Goal: Check status: Check status

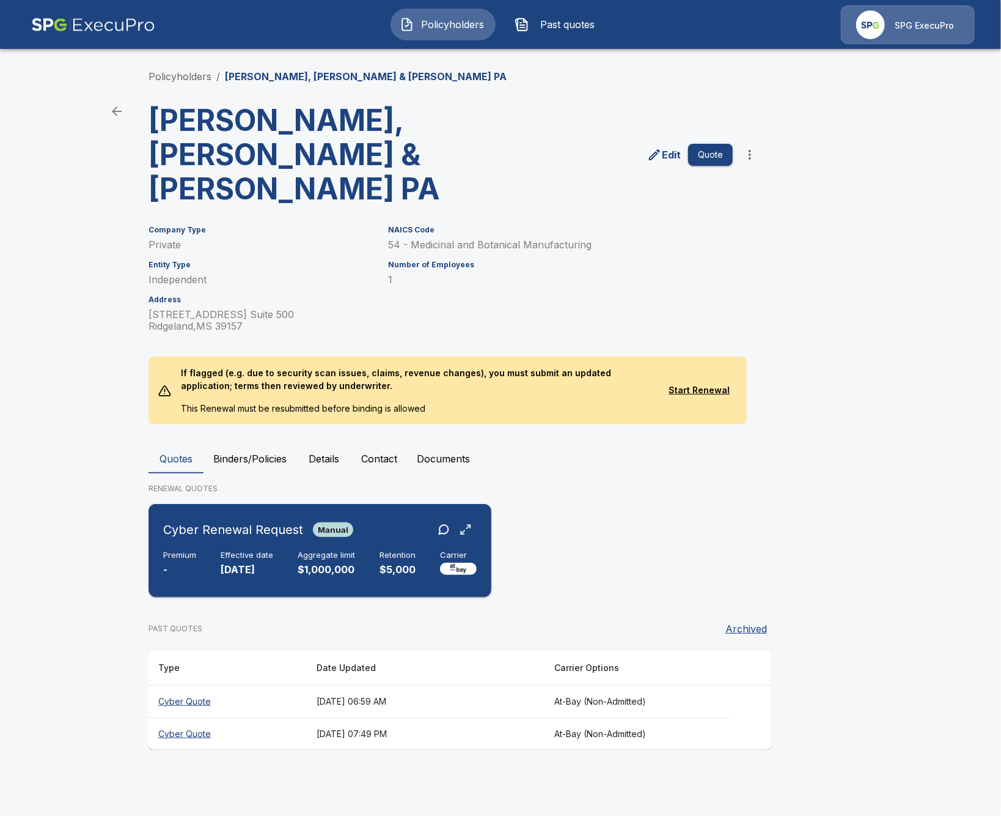
click at [178, 515] on div "Cyber Renewal Request Manual Premium - Effective date 1/6/2026 Aggregate limit …" at bounding box center [319, 550] width 333 height 83
click at [324, 685] on th "October 9, 2025 at 06:59 AM" at bounding box center [426, 701] width 238 height 32
click at [515, 717] on th "October 7, 2025 at 07:49 PM" at bounding box center [426, 733] width 238 height 32
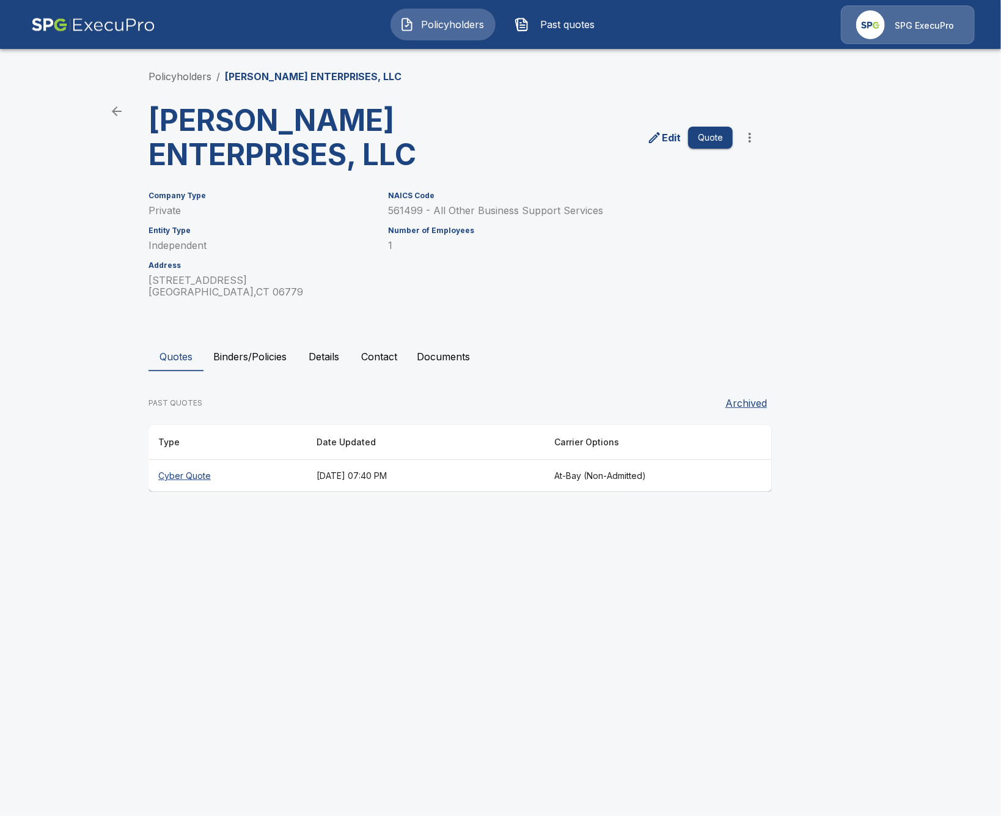
click at [284, 469] on th "Cyber Quote" at bounding box center [228, 476] width 158 height 32
